Goal: Task Accomplishment & Management: Use online tool/utility

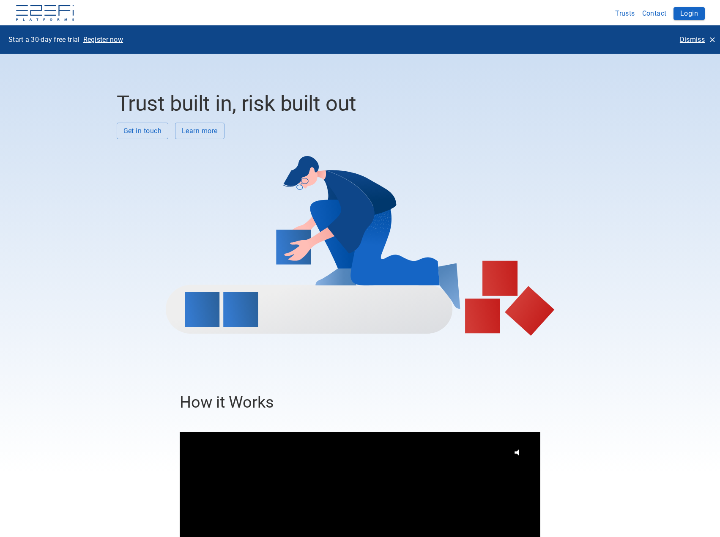
click at [689, 37] on p "Dismiss" at bounding box center [691, 40] width 25 height 10
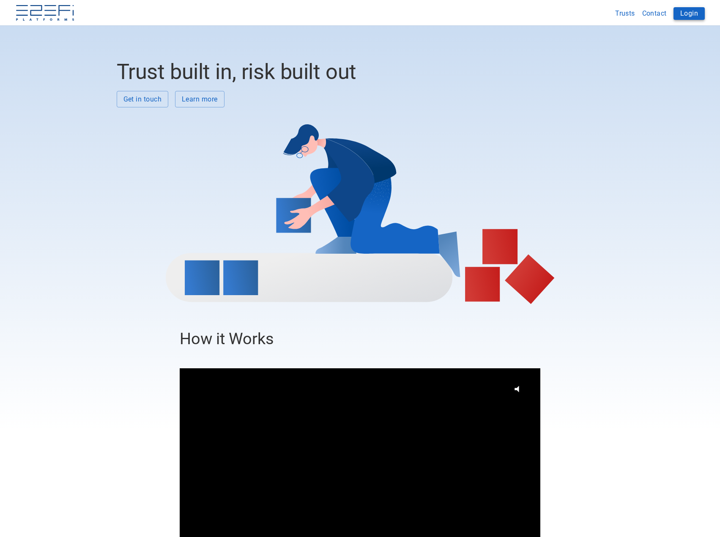
click at [692, 15] on button "Login" at bounding box center [688, 13] width 31 height 13
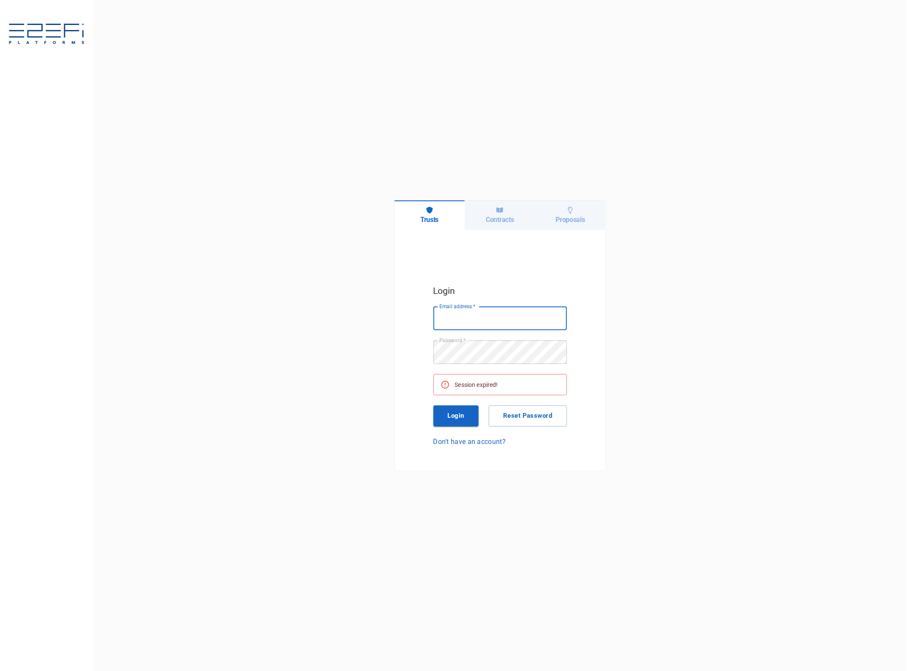
type input "[EMAIL_ADDRESS][DOMAIN_NAME]"
click at [461, 412] on button "Login" at bounding box center [457, 415] width 46 height 21
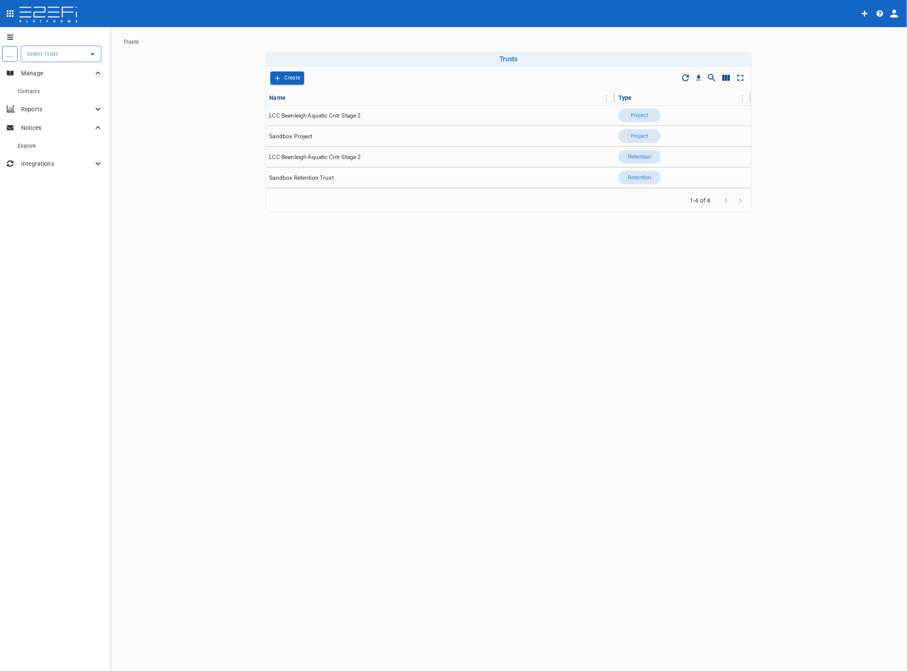
click at [44, 52] on input "text" at bounding box center [55, 53] width 60 height 9
click at [40, 95] on p "LCC Beenleigh A..." at bounding box center [42, 97] width 56 height 10
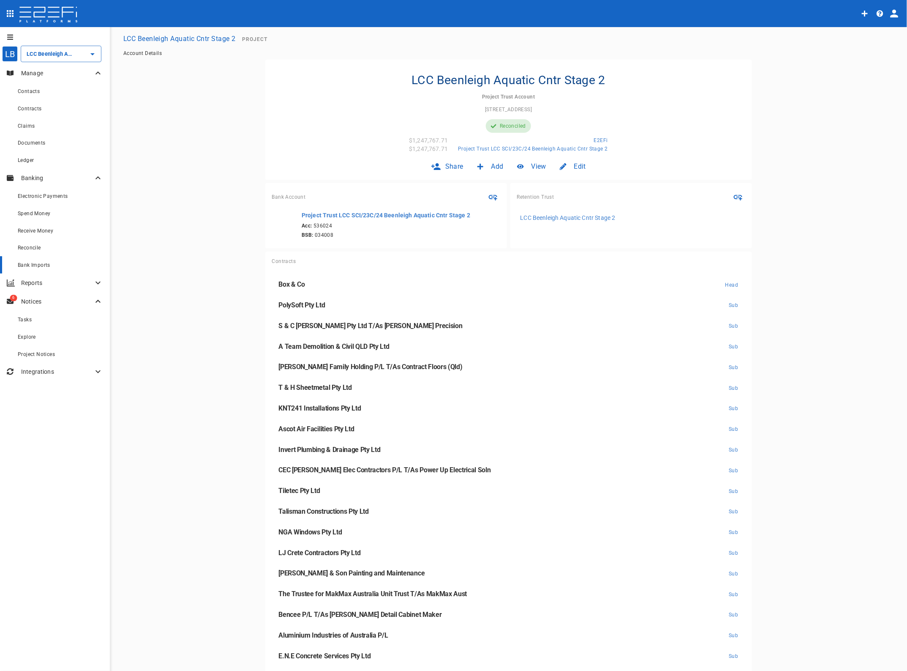
click at [37, 266] on span "Bank Imports" at bounding box center [34, 265] width 33 height 6
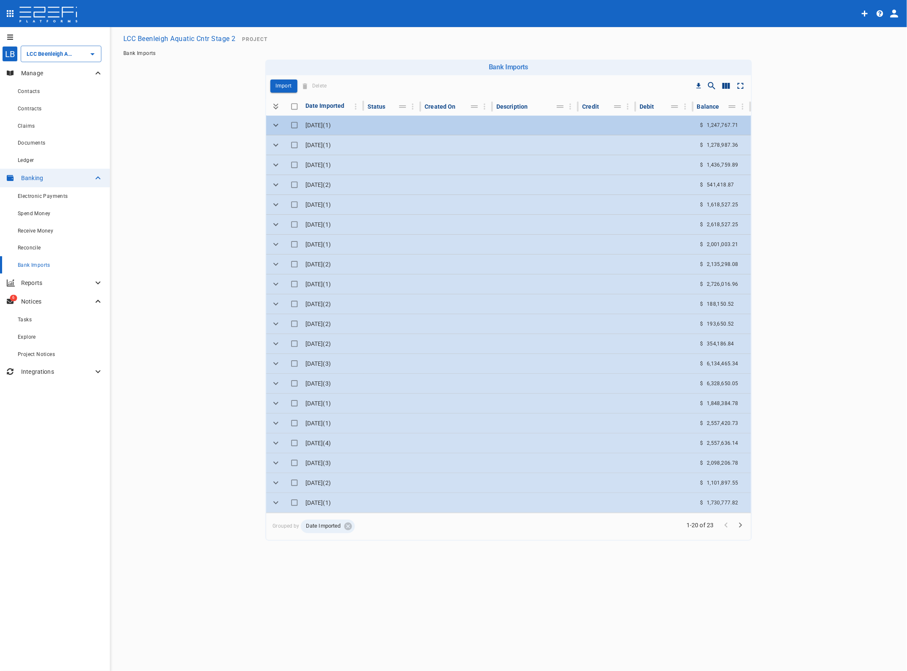
click at [273, 123] on icon "Expand" at bounding box center [276, 125] width 10 height 10
